Goal: Obtain resource: Download file/media

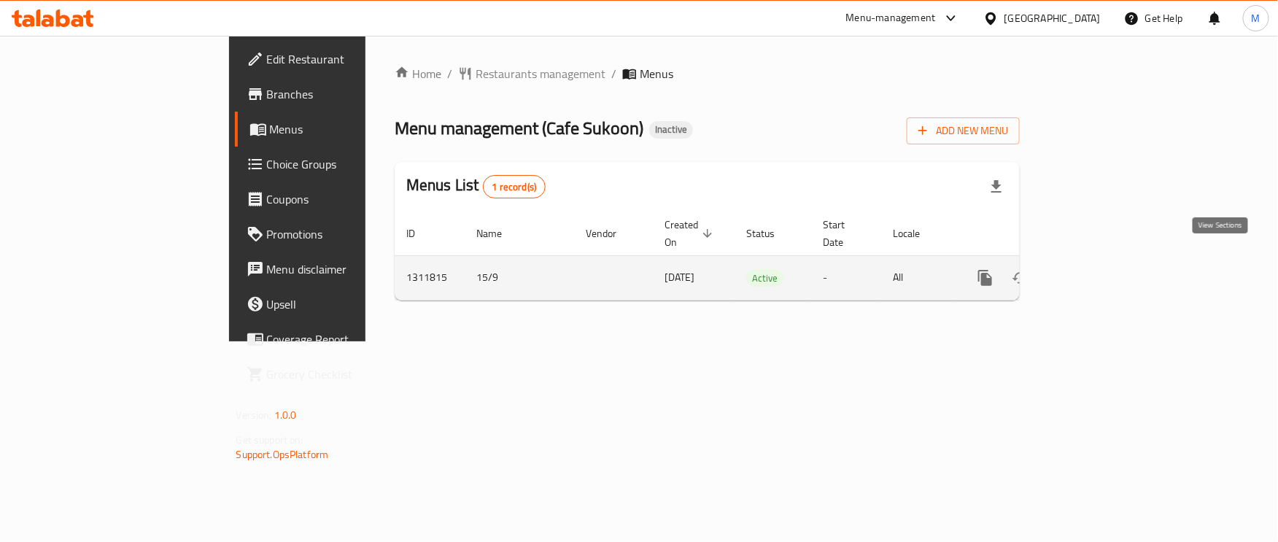
click at [1100, 269] on icon "enhanced table" at bounding box center [1091, 278] width 18 height 18
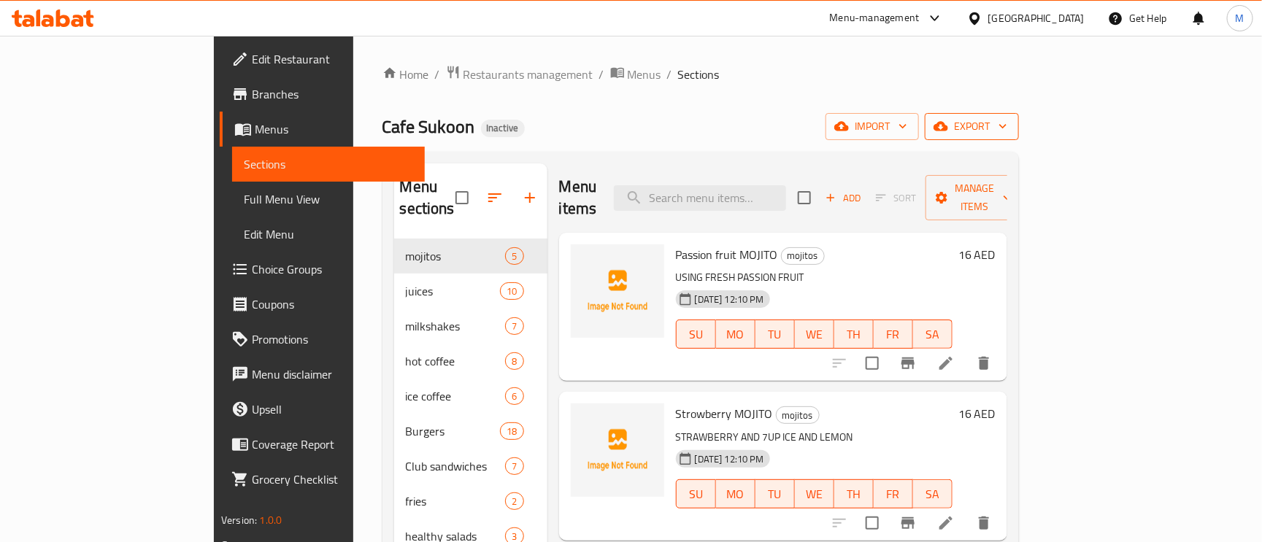
click at [1007, 128] on span "export" at bounding box center [971, 126] width 71 height 18
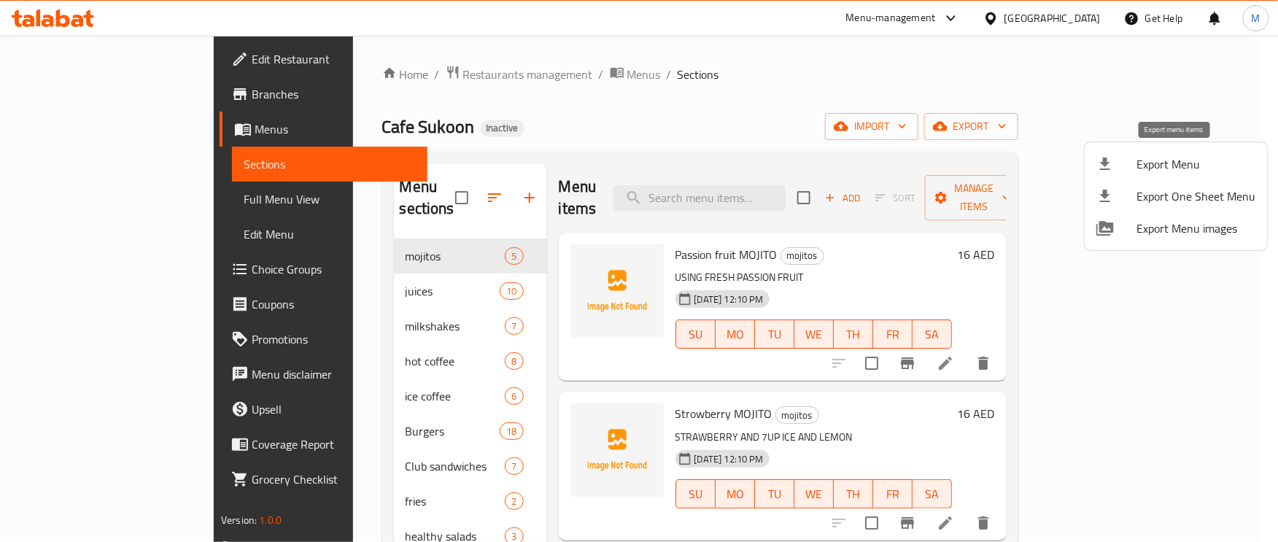
click at [1136, 165] on div at bounding box center [1117, 164] width 41 height 18
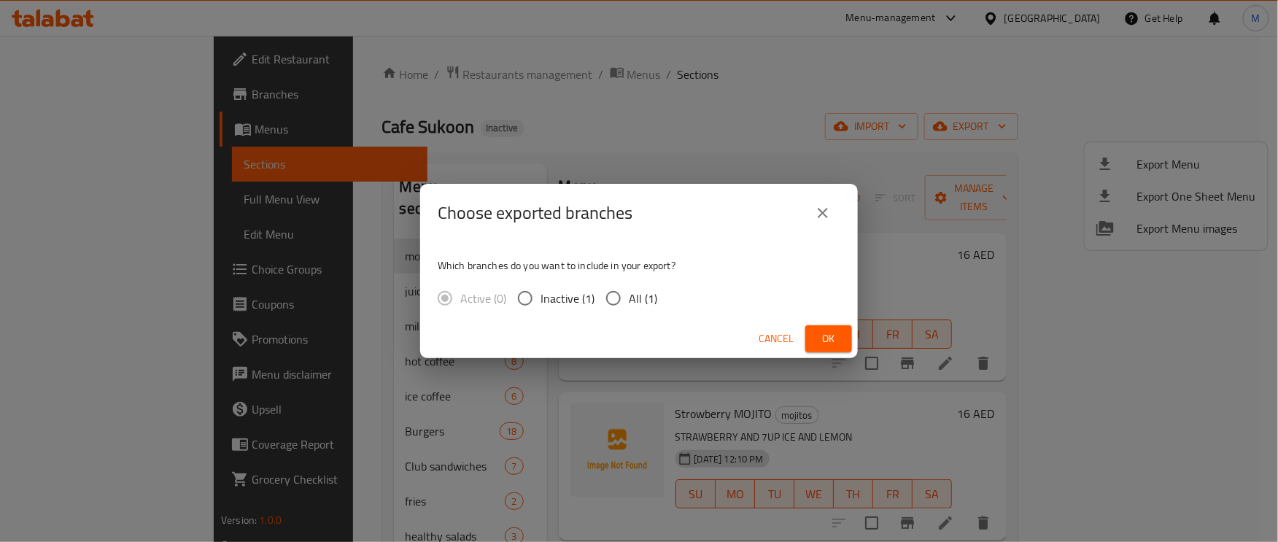
click at [616, 298] on input "All (1)" at bounding box center [613, 298] width 31 height 31
radio input "true"
click at [844, 342] on button "Ok" at bounding box center [829, 338] width 47 height 27
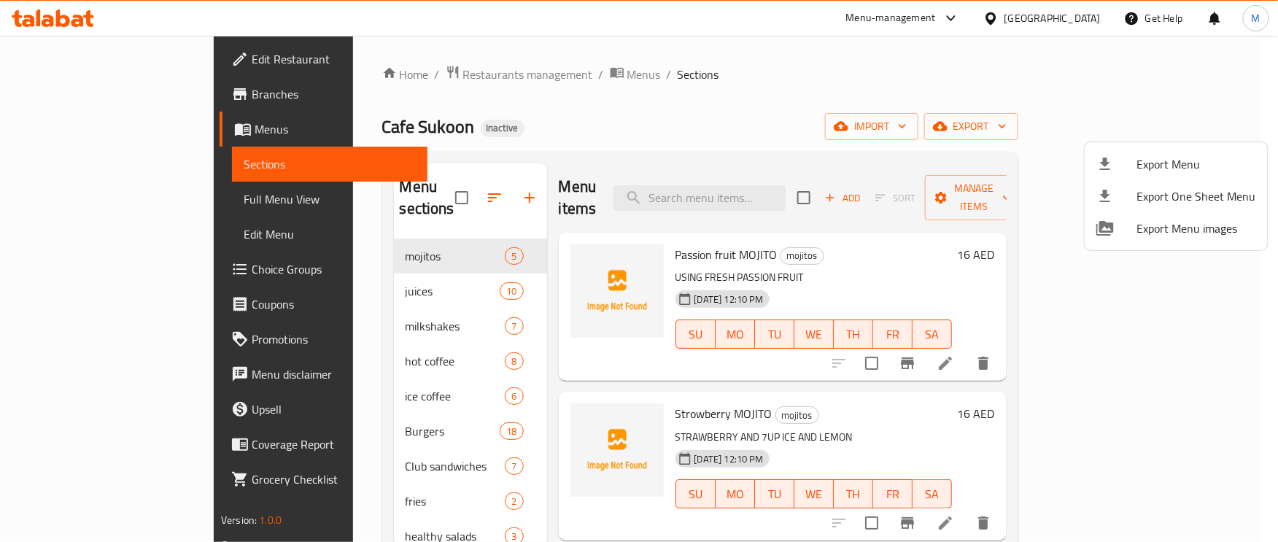
click at [55, 198] on div at bounding box center [639, 271] width 1278 height 542
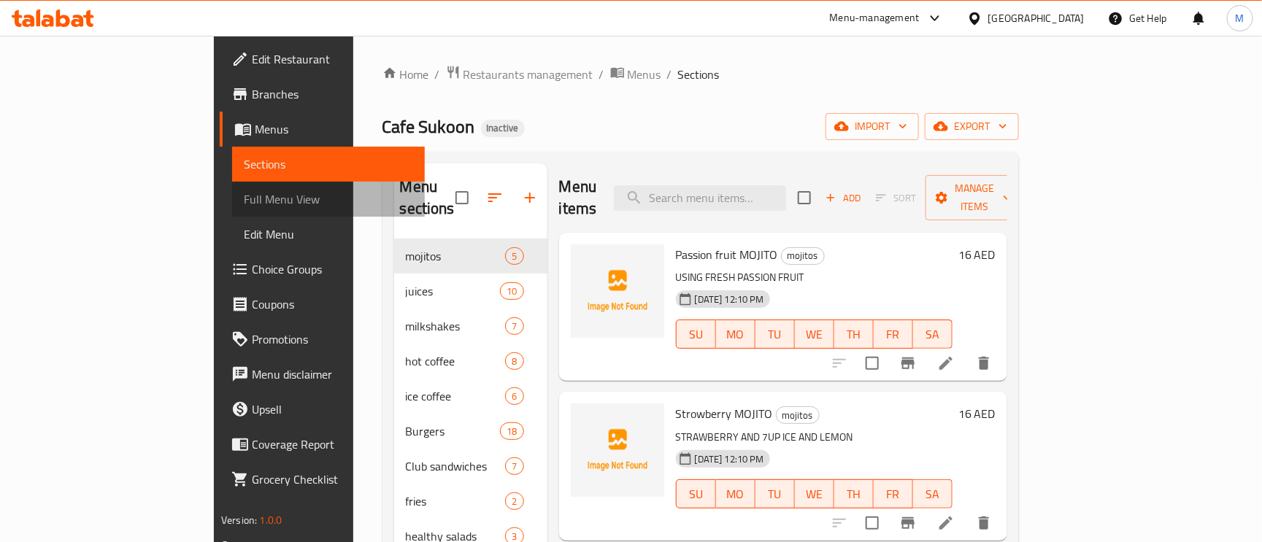
click at [244, 204] on span "Full Menu View" at bounding box center [328, 199] width 169 height 18
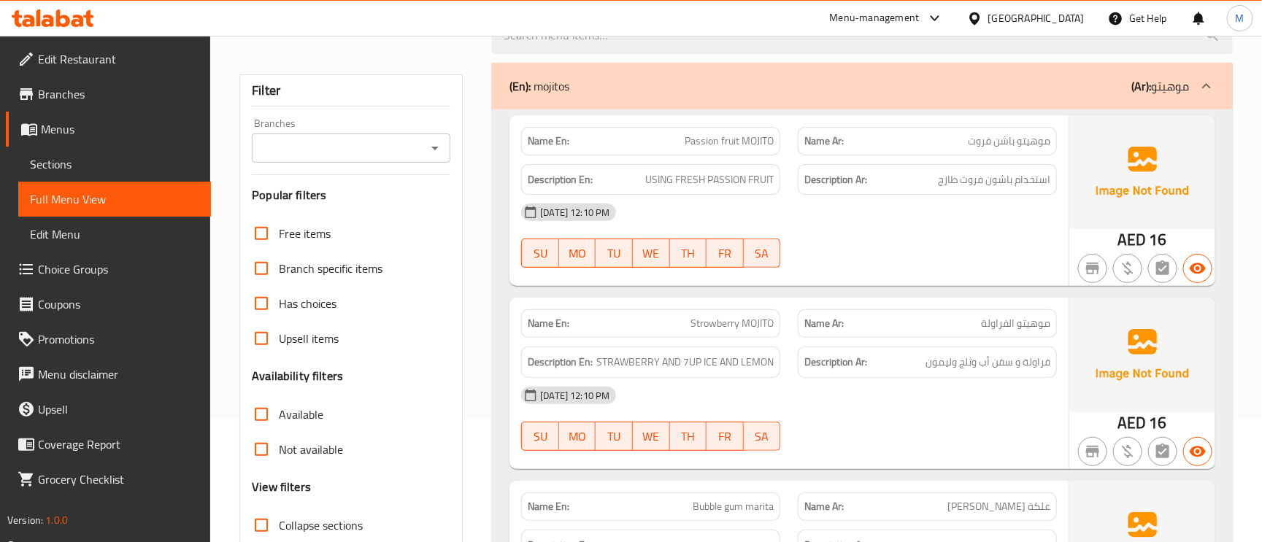
scroll to position [328, 0]
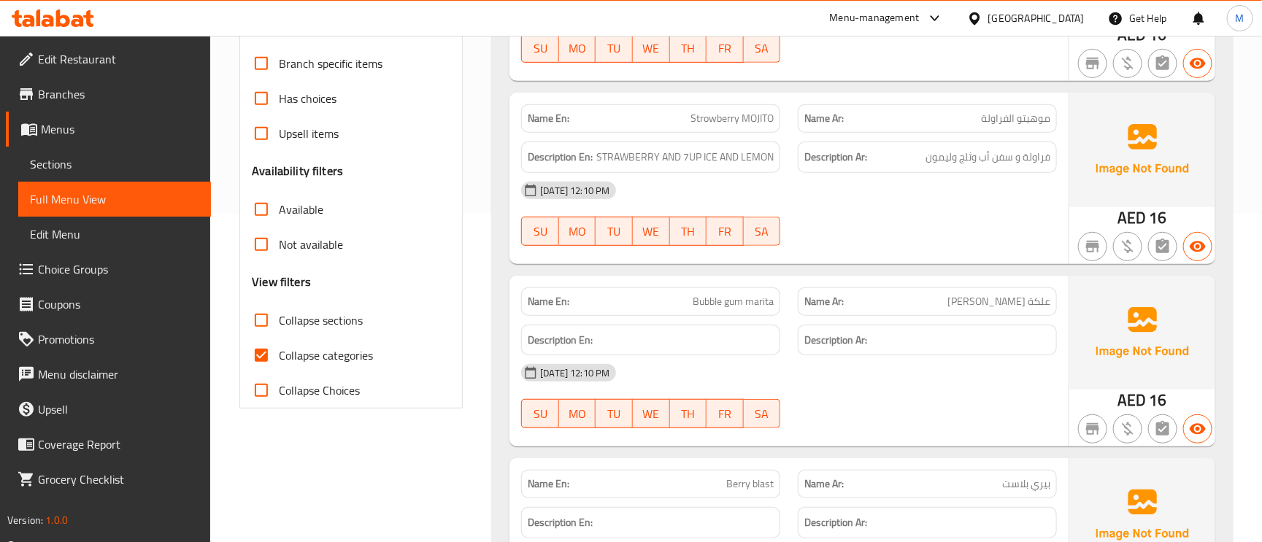
click at [260, 352] on input "Collapse categories" at bounding box center [261, 355] width 35 height 35
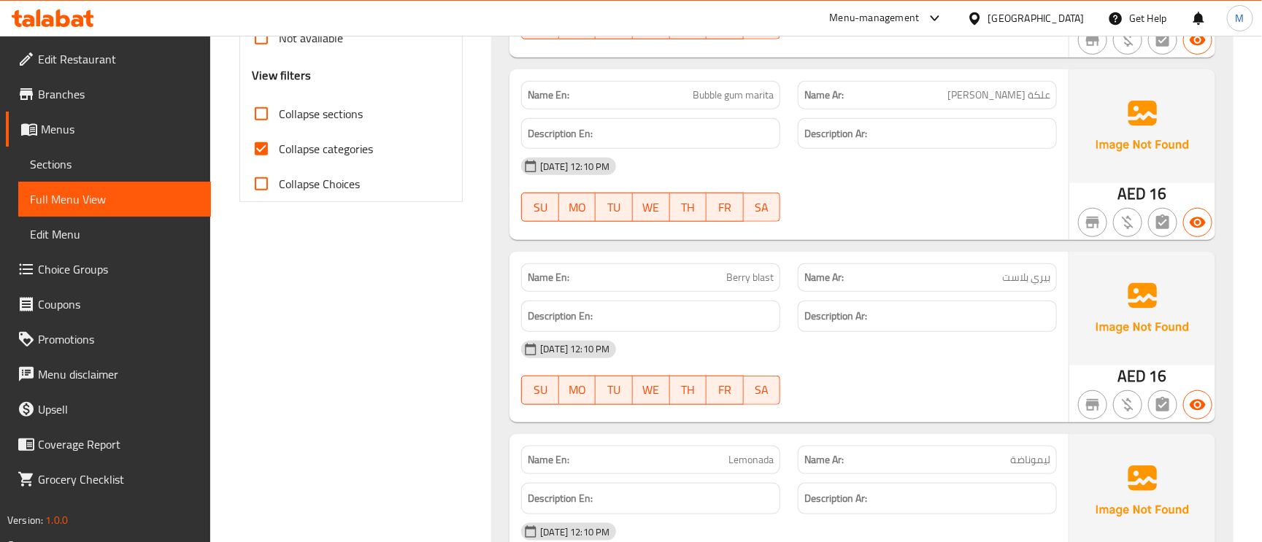
scroll to position [438, 0]
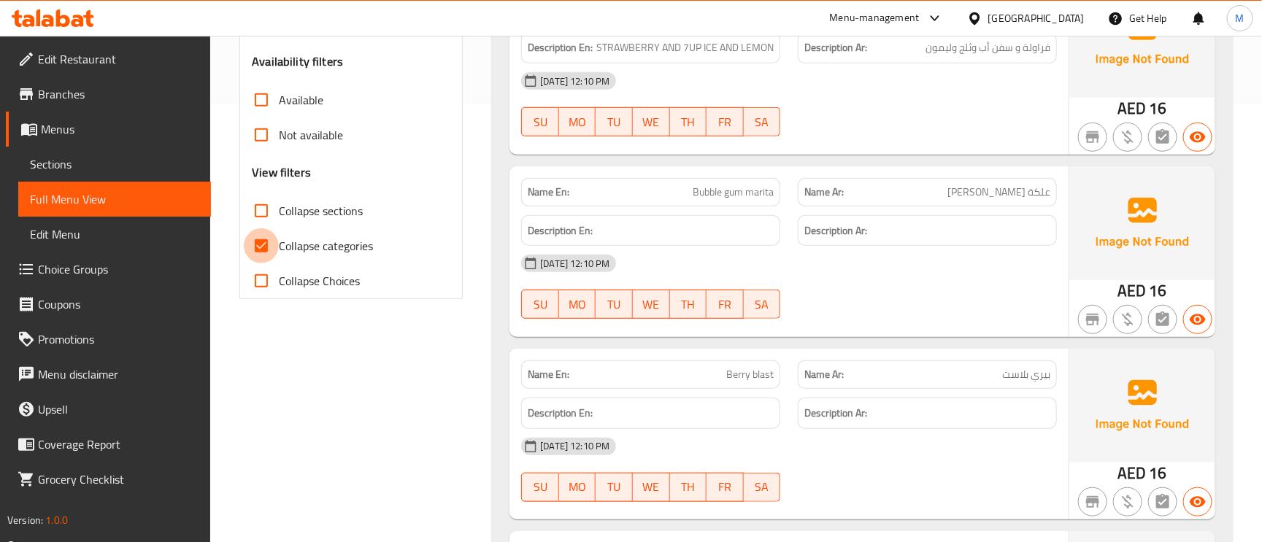
click at [263, 243] on input "Collapse categories" at bounding box center [261, 245] width 35 height 35
checkbox input "false"
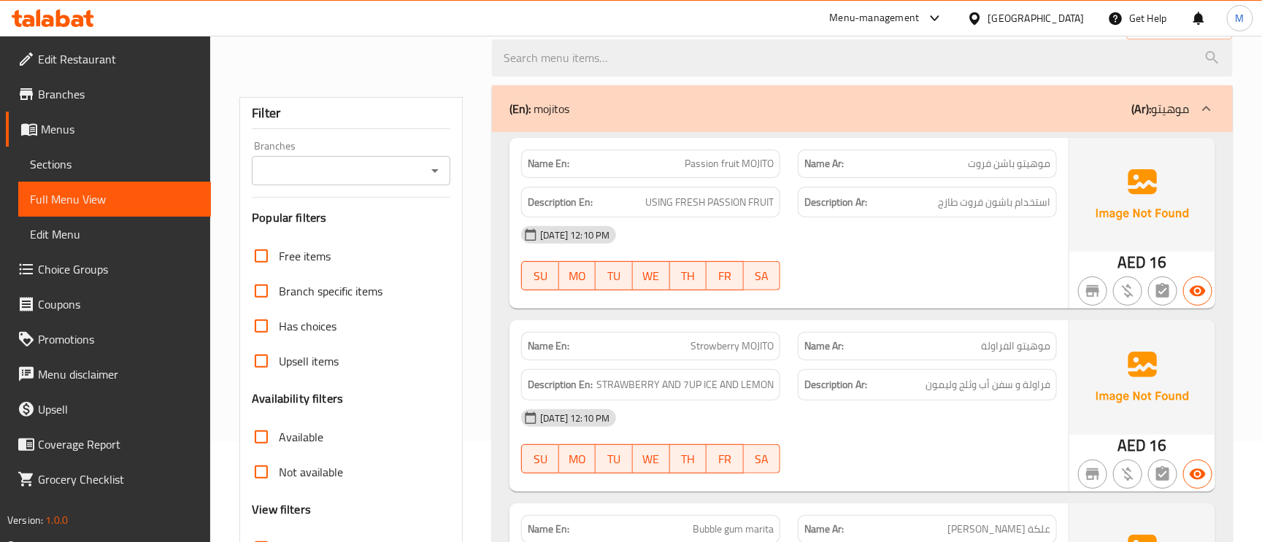
scroll to position [0, 0]
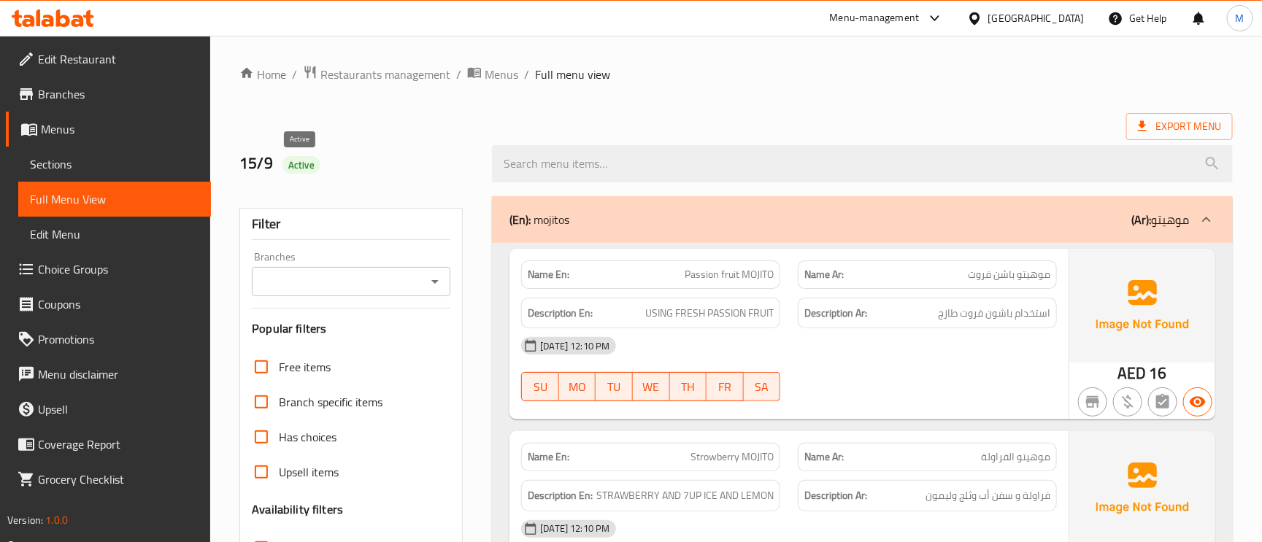
click at [300, 161] on span "Active" at bounding box center [301, 165] width 38 height 14
copy span "Active"
